Goal: Information Seeking & Learning: Check status

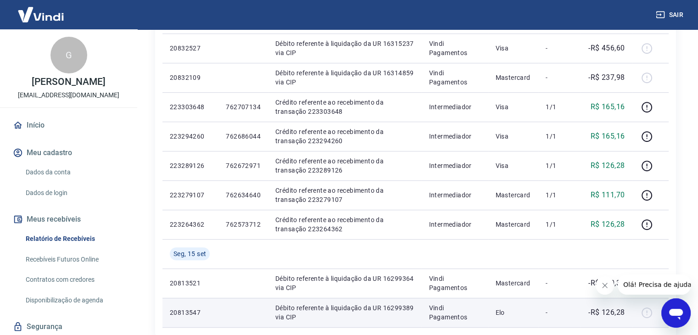
scroll to position [534, 0]
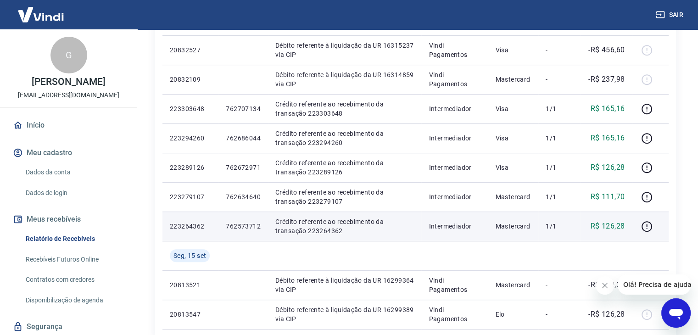
click at [251, 226] on p "762573712" at bounding box center [243, 226] width 35 height 9
copy p "762573712"
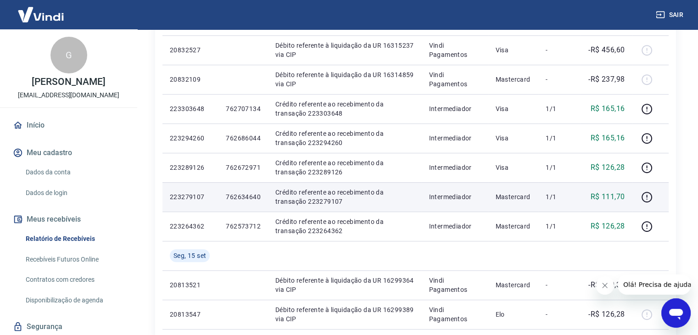
click at [246, 195] on p "762634640" at bounding box center [243, 196] width 35 height 9
copy p "762634640"
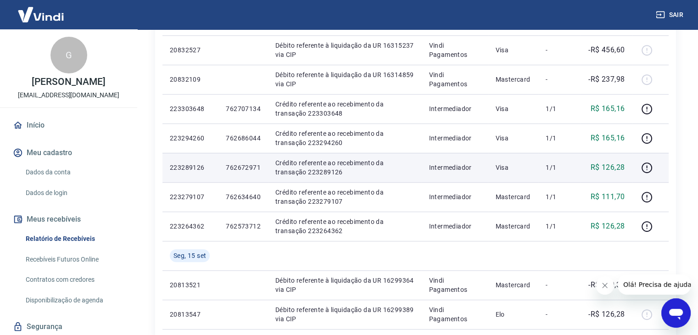
click at [242, 169] on p "762672971" at bounding box center [243, 167] width 35 height 9
copy p "762672971"
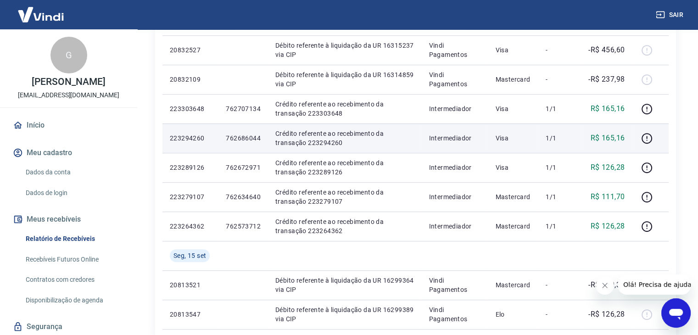
click at [242, 136] on p "762686044" at bounding box center [243, 138] width 35 height 9
copy p "762686044"
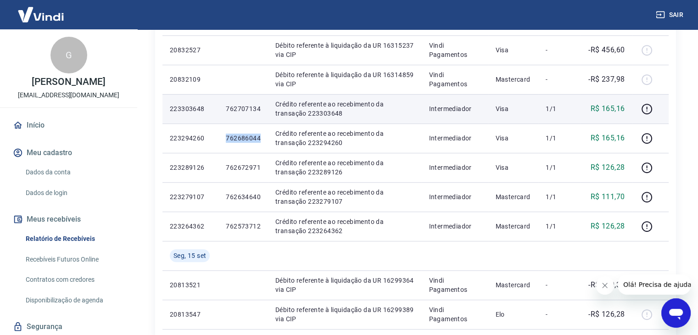
click at [242, 109] on p "762707134" at bounding box center [243, 108] width 35 height 9
copy p "762707134"
click at [645, 110] on icon "button" at bounding box center [646, 108] width 11 height 11
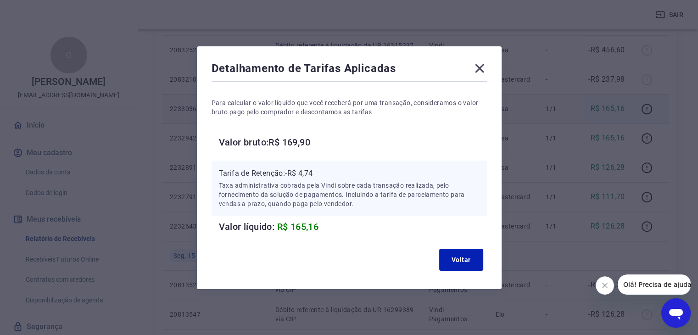
click at [481, 67] on icon at bounding box center [479, 68] width 15 height 15
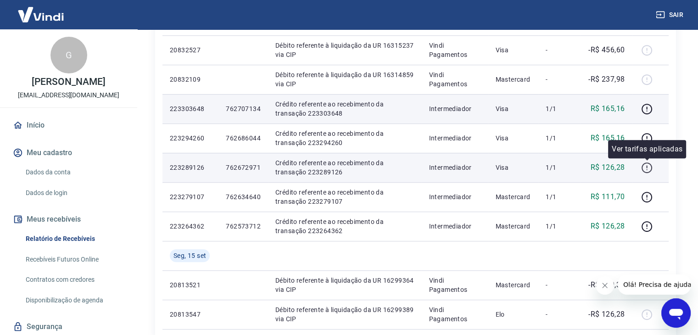
click at [646, 166] on icon "button" at bounding box center [646, 167] width 11 height 11
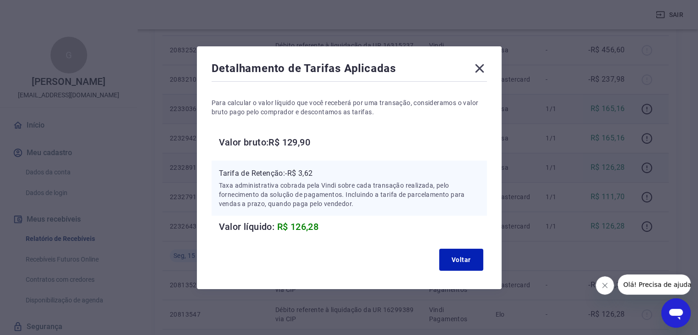
click at [484, 66] on icon at bounding box center [479, 68] width 9 height 9
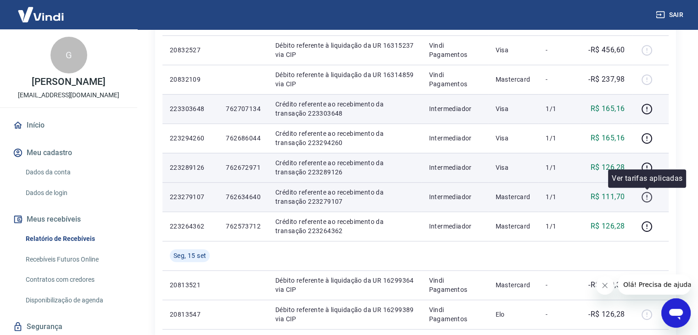
click at [648, 199] on icon "button" at bounding box center [646, 196] width 11 height 11
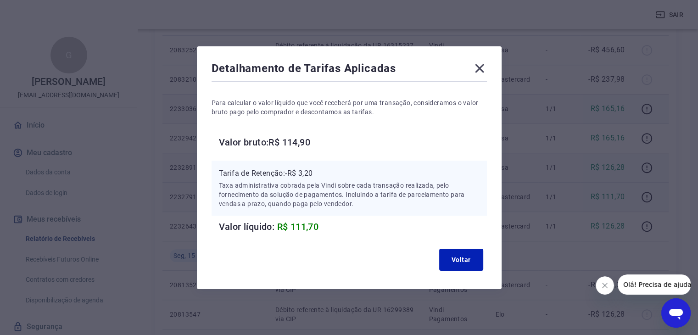
click at [479, 72] on icon at bounding box center [479, 68] width 9 height 9
